Goal: Information Seeking & Learning: Check status

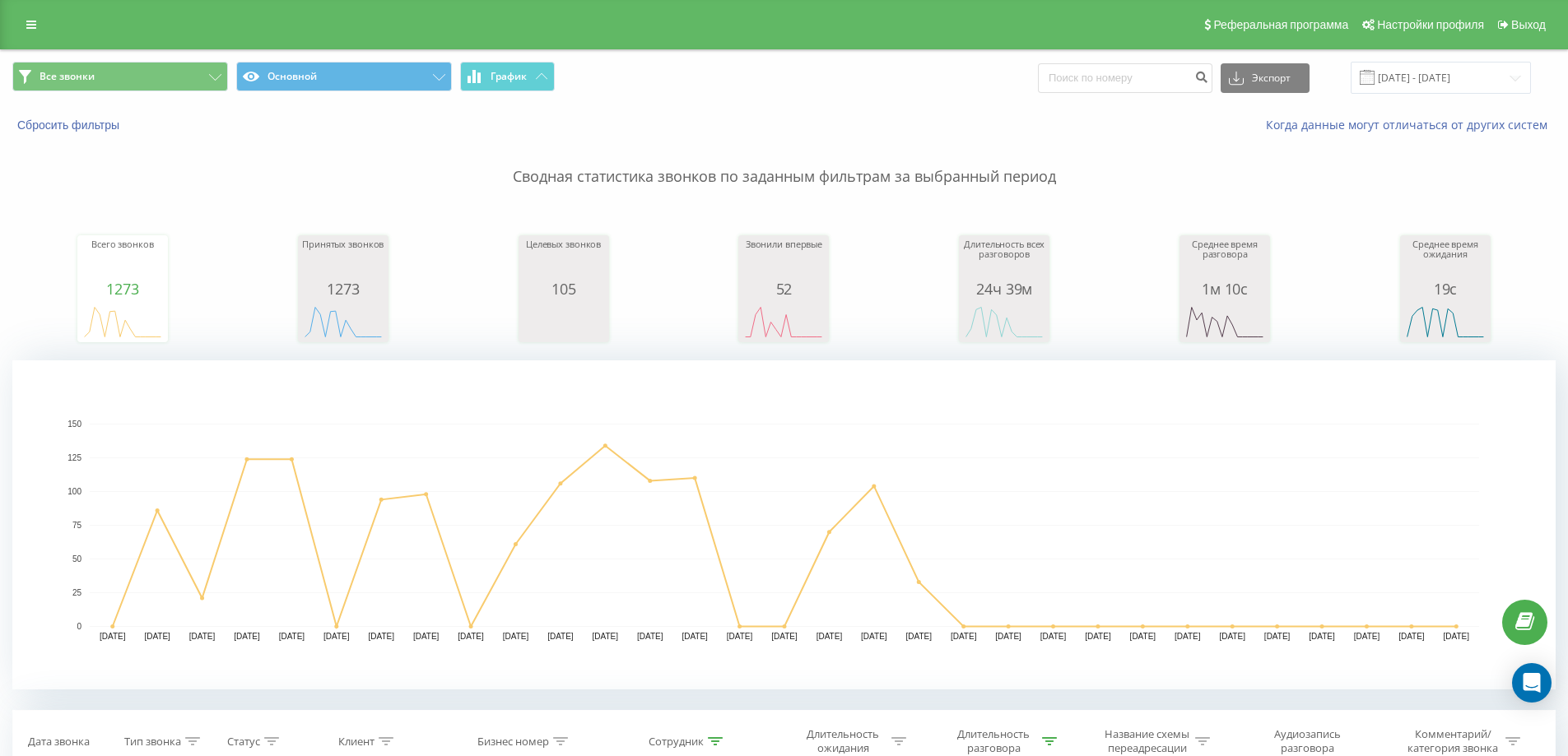
scroll to position [576, 0]
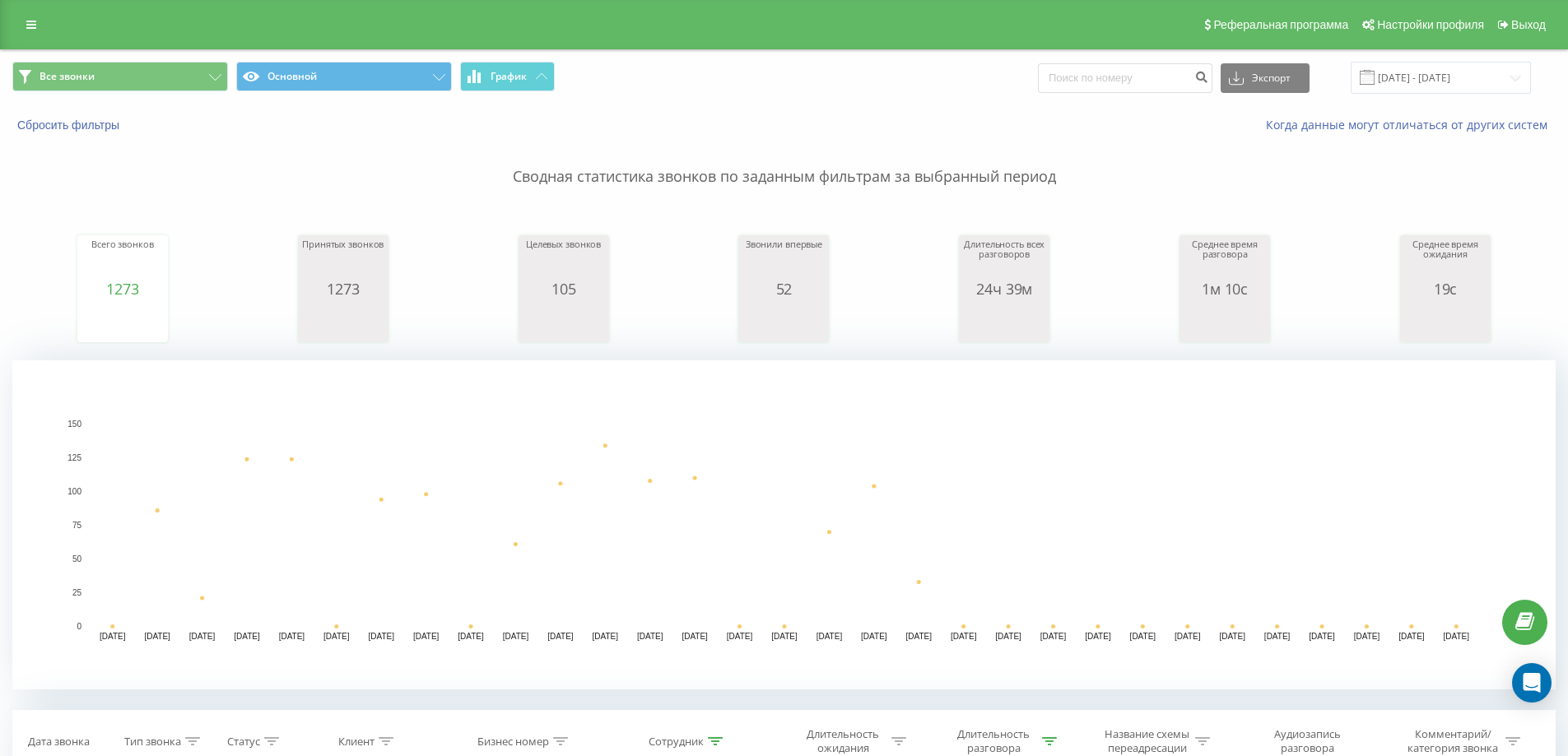
type input "77"
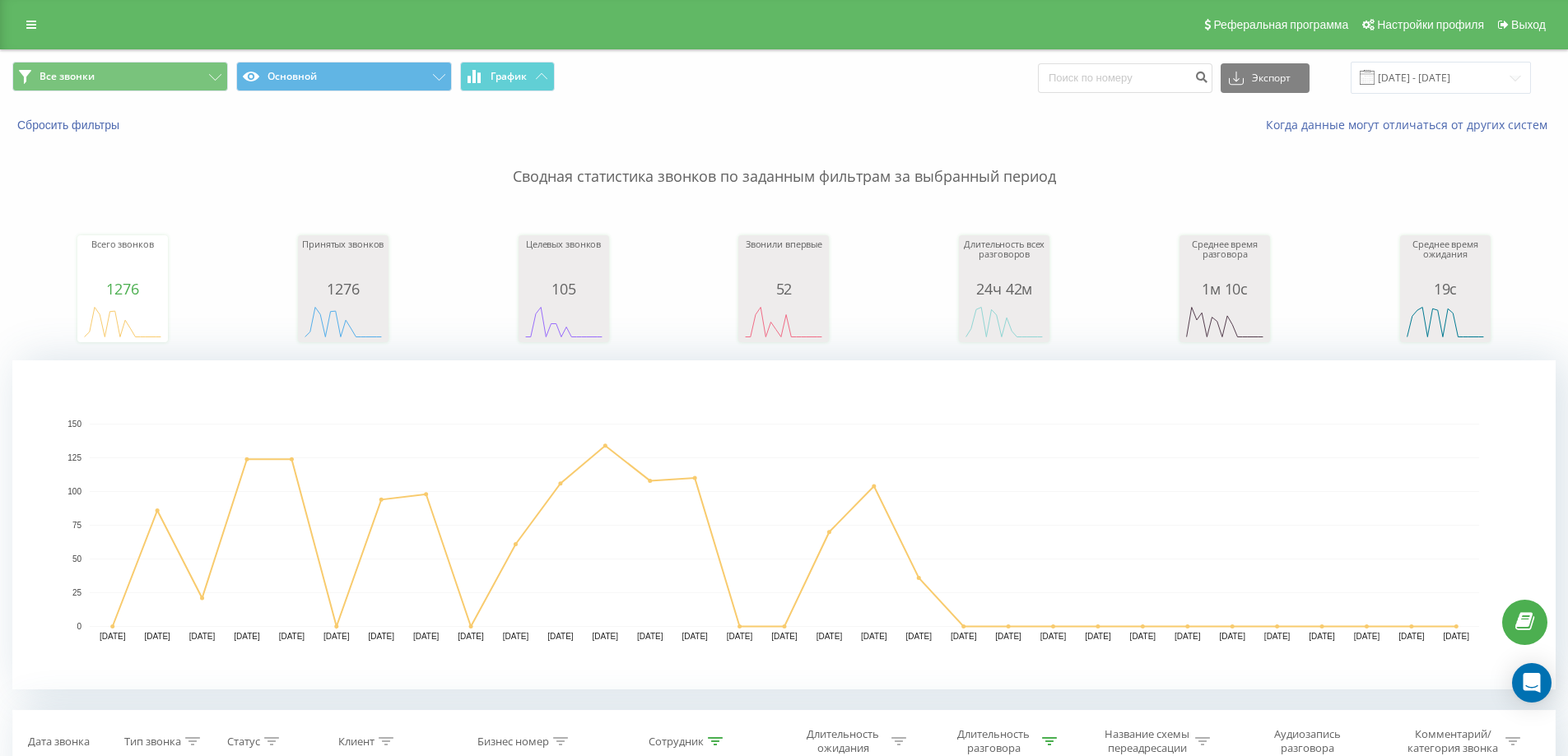
type input "7705474"
